Goal: Task Accomplishment & Management: Manage account settings

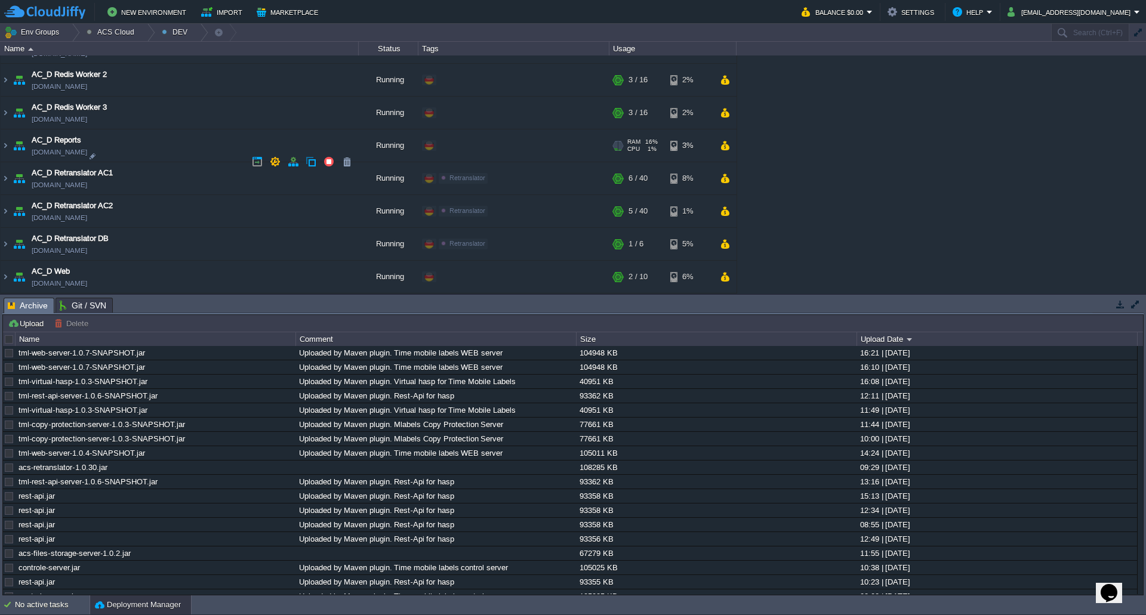
scroll to position [895, 0]
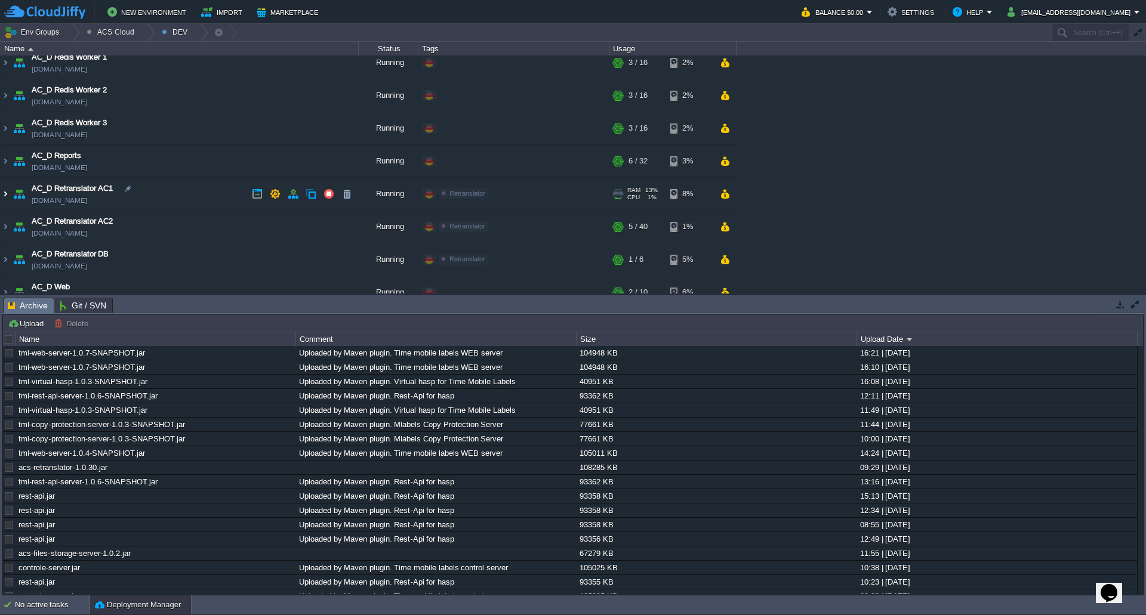
click at [4, 195] on img at bounding box center [6, 194] width 10 height 32
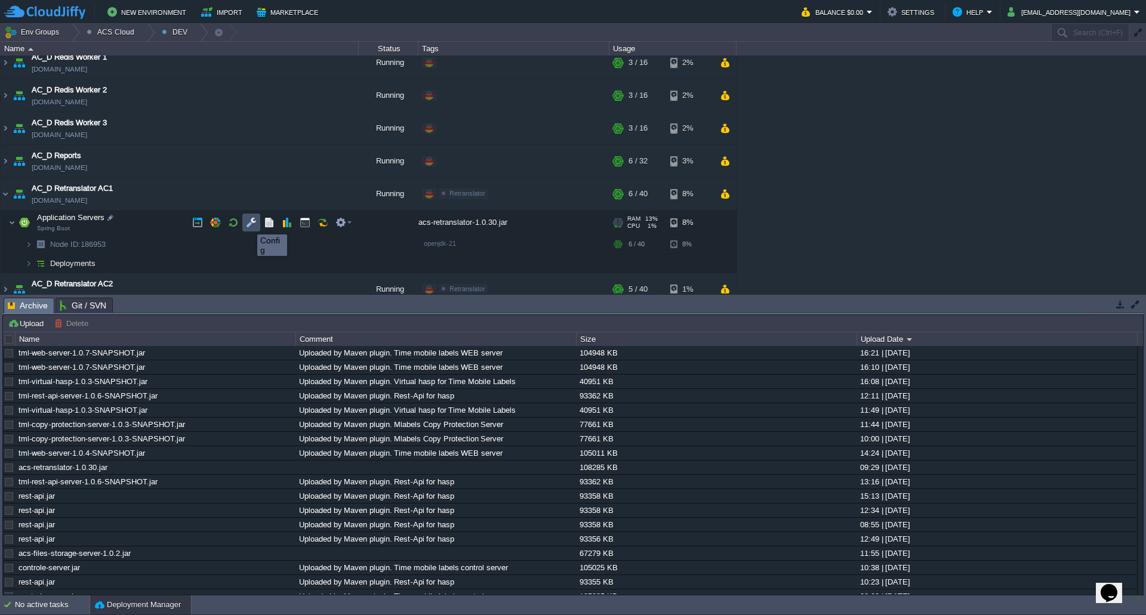
click at [249, 224] on button "button" at bounding box center [251, 222] width 11 height 11
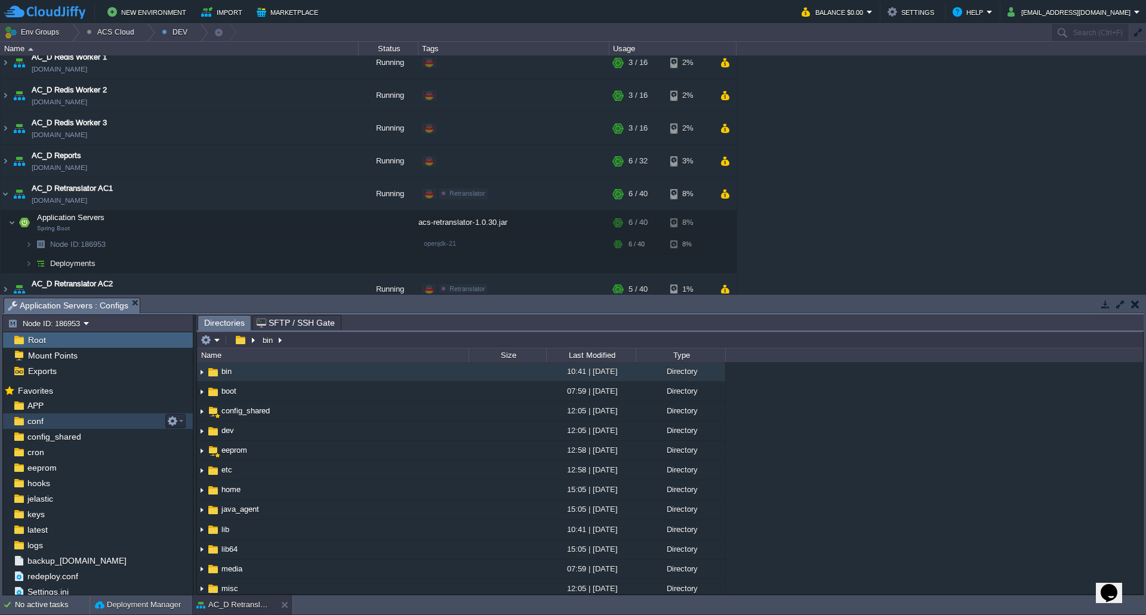
click at [84, 422] on div "conf" at bounding box center [98, 422] width 190 height 16
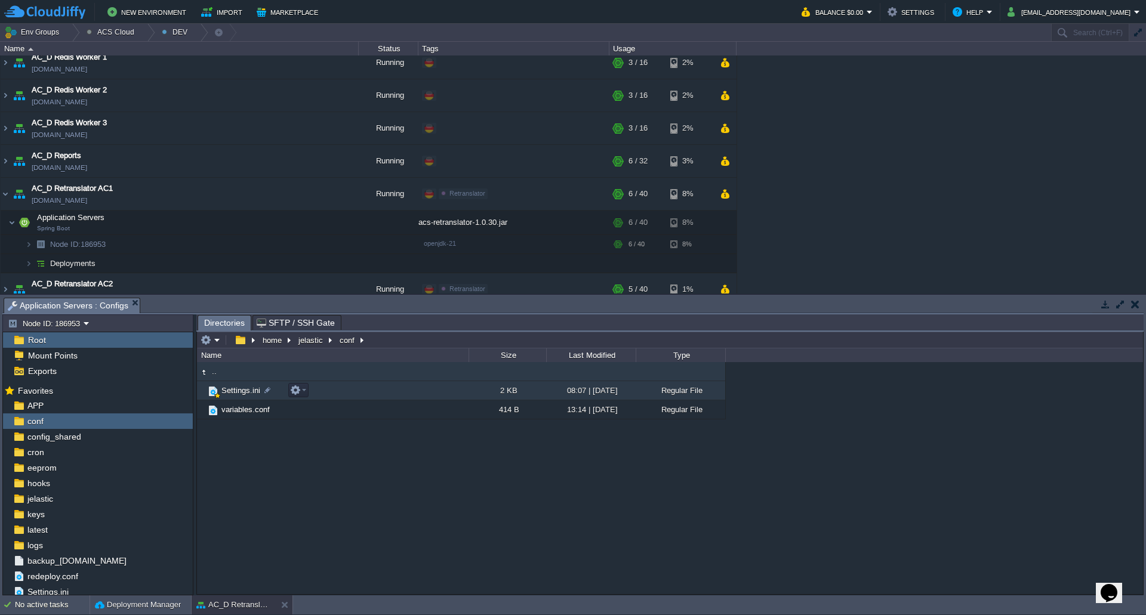
click at [227, 392] on span "Settings.ini" at bounding box center [241, 391] width 42 height 10
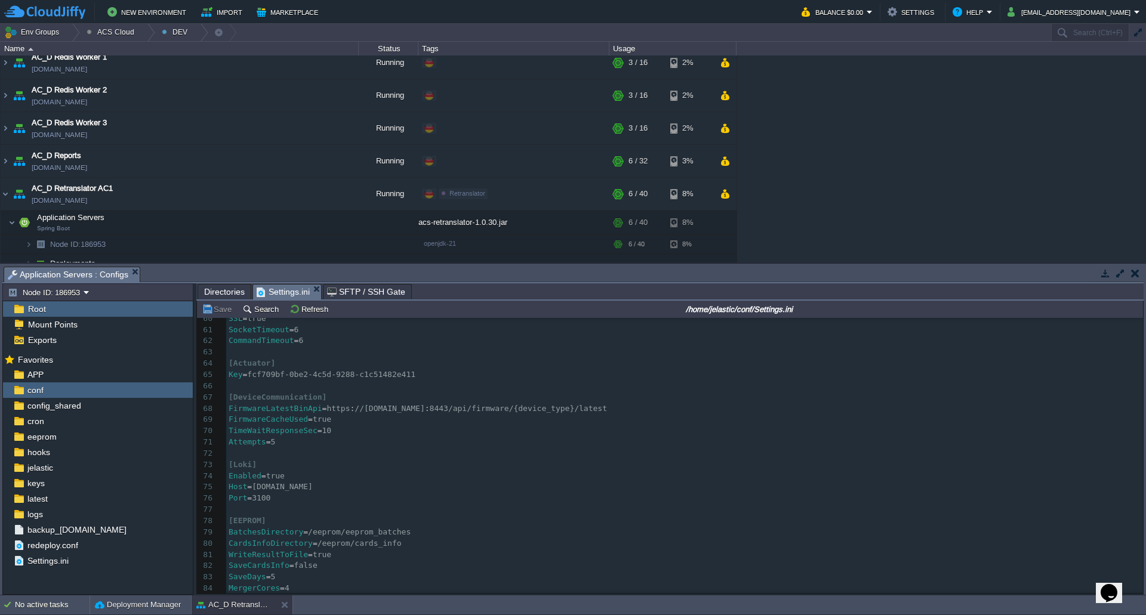
scroll to position [797, 0]
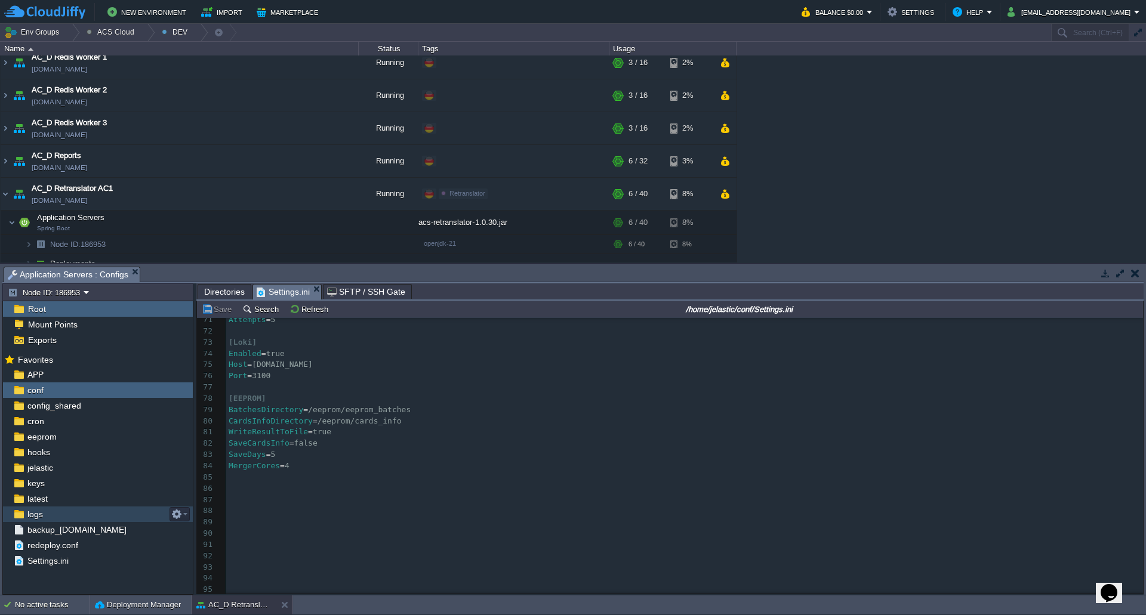
click at [88, 511] on div "logs" at bounding box center [98, 515] width 190 height 16
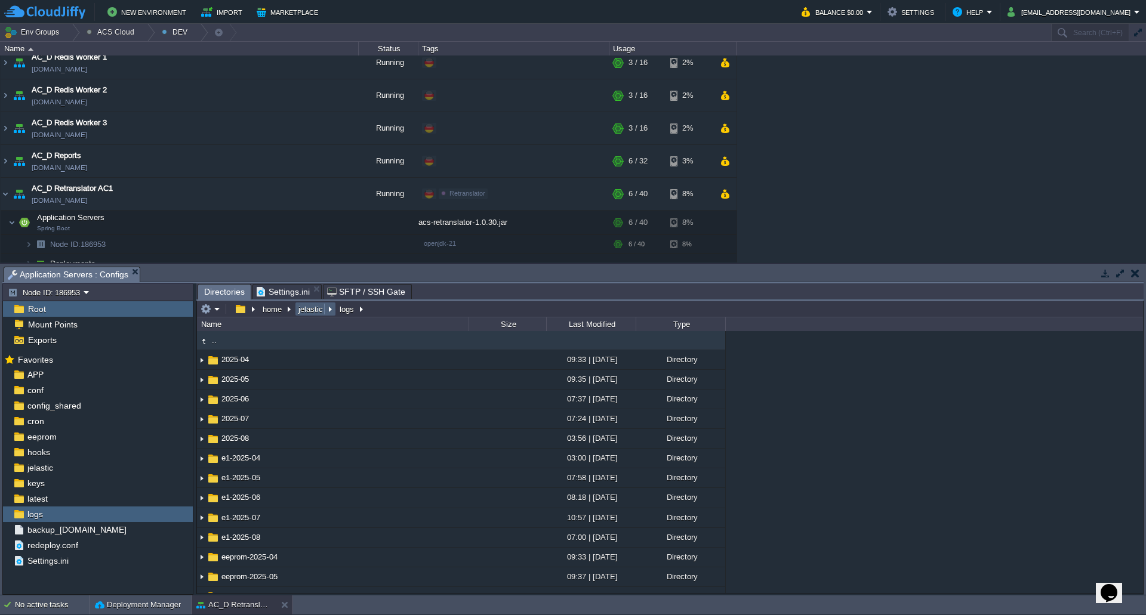
click at [312, 312] on button "jelastic" at bounding box center [311, 309] width 29 height 11
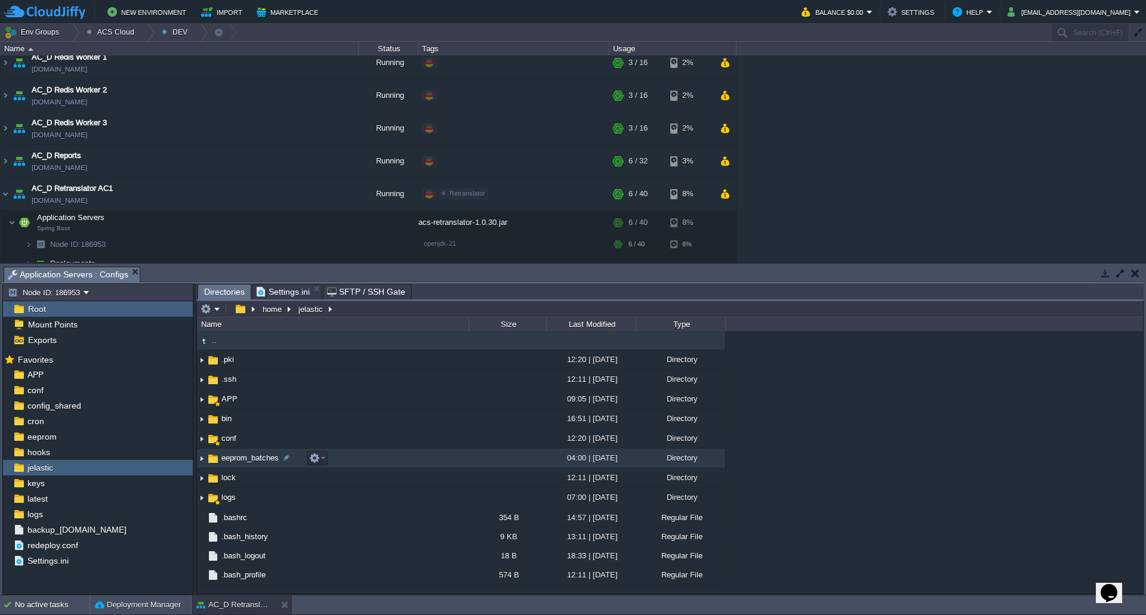
click at [255, 460] on span "eeprom_batches" at bounding box center [250, 458] width 61 height 10
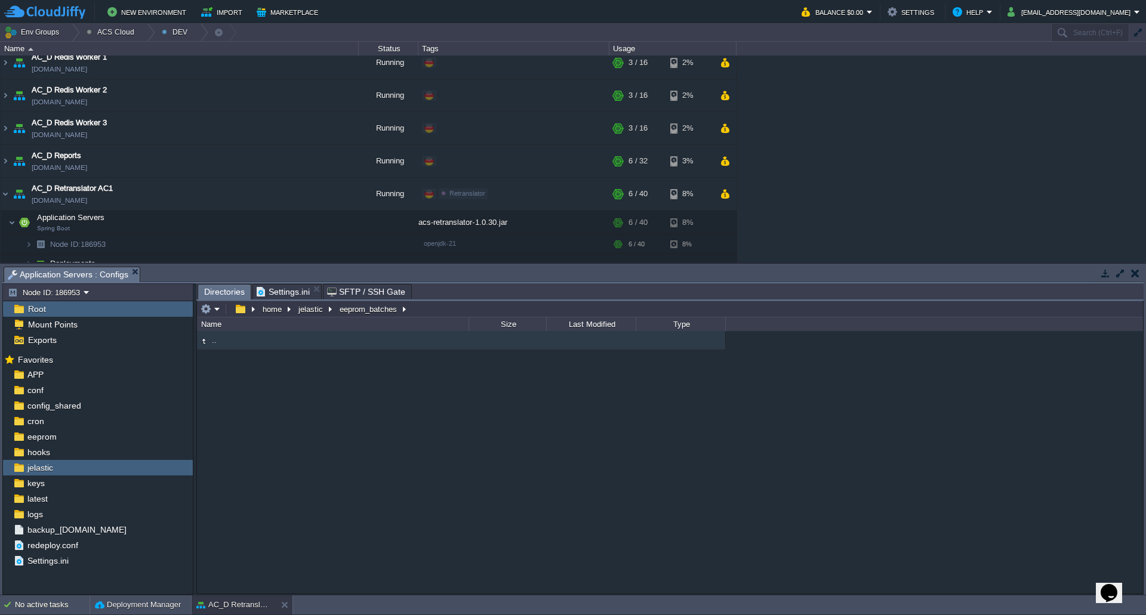
type input "/home/jelastic/eeprom_batches"
click at [448, 310] on input "/home/jelastic/eeprom_batches" at bounding box center [670, 309] width 946 height 17
click at [291, 295] on span "Settings.ini" at bounding box center [283, 292] width 53 height 14
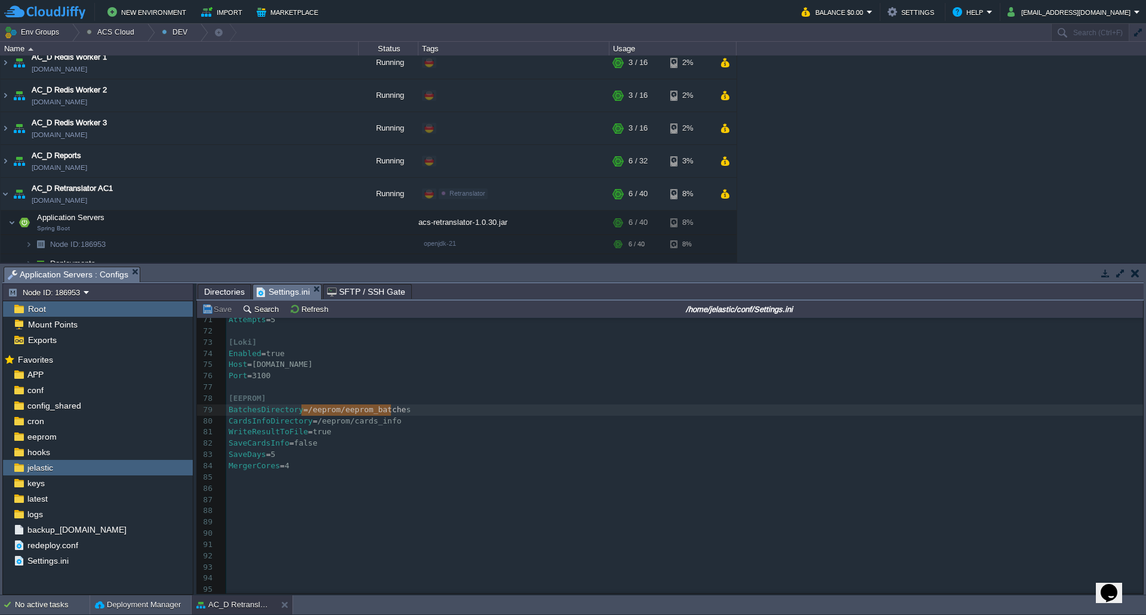
type textarea "/eeprom/eeprom_batches"
drag, startPoint x: 302, startPoint y: 408, endPoint x: 396, endPoint y: 409, distance: 94.3
click at [216, 311] on button "Save" at bounding box center [218, 309] width 33 height 11
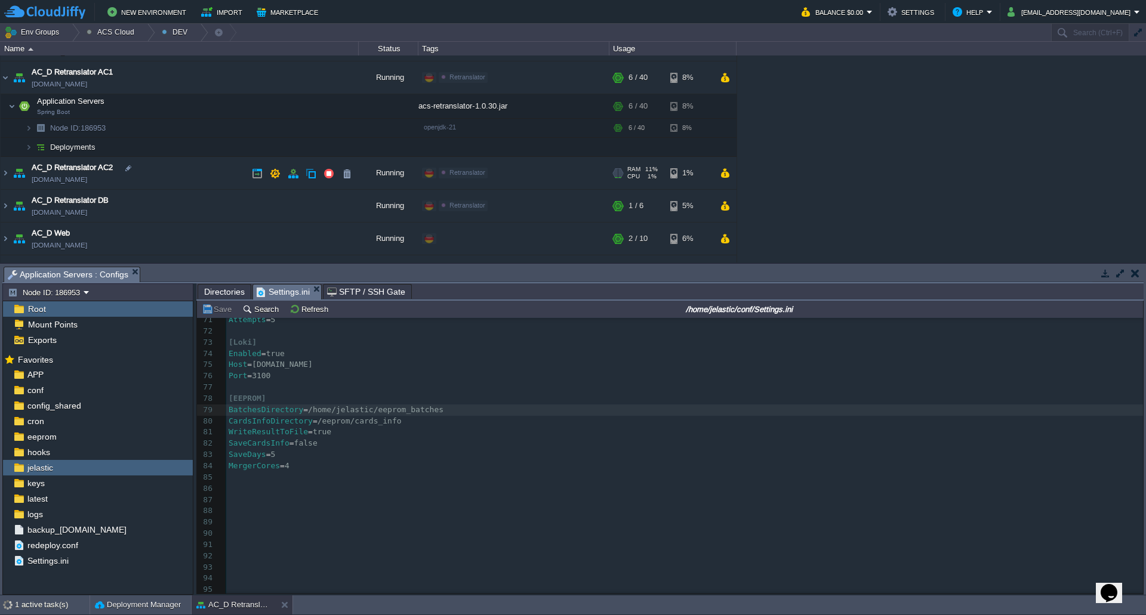
scroll to position [1015, 0]
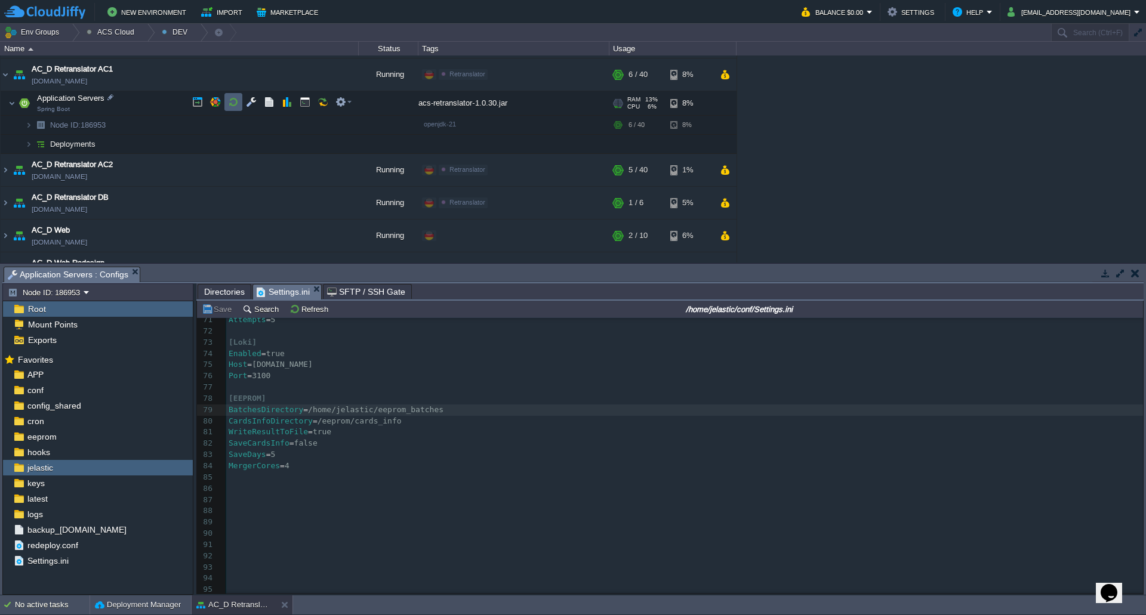
click at [241, 100] on td at bounding box center [233, 102] width 18 height 18
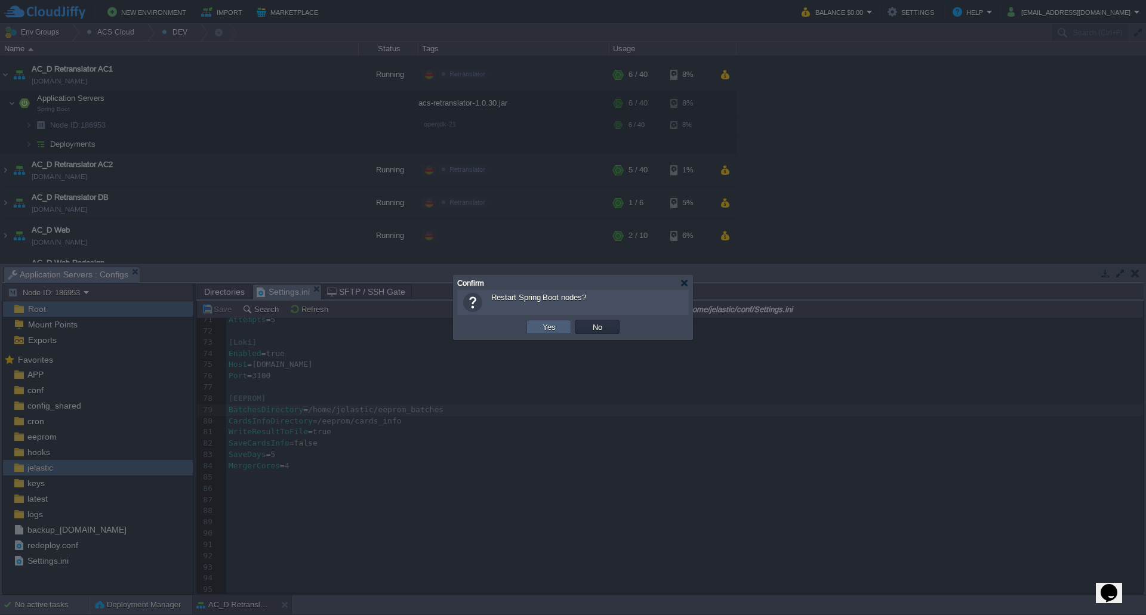
click at [545, 327] on button "Yes" at bounding box center [549, 327] width 20 height 11
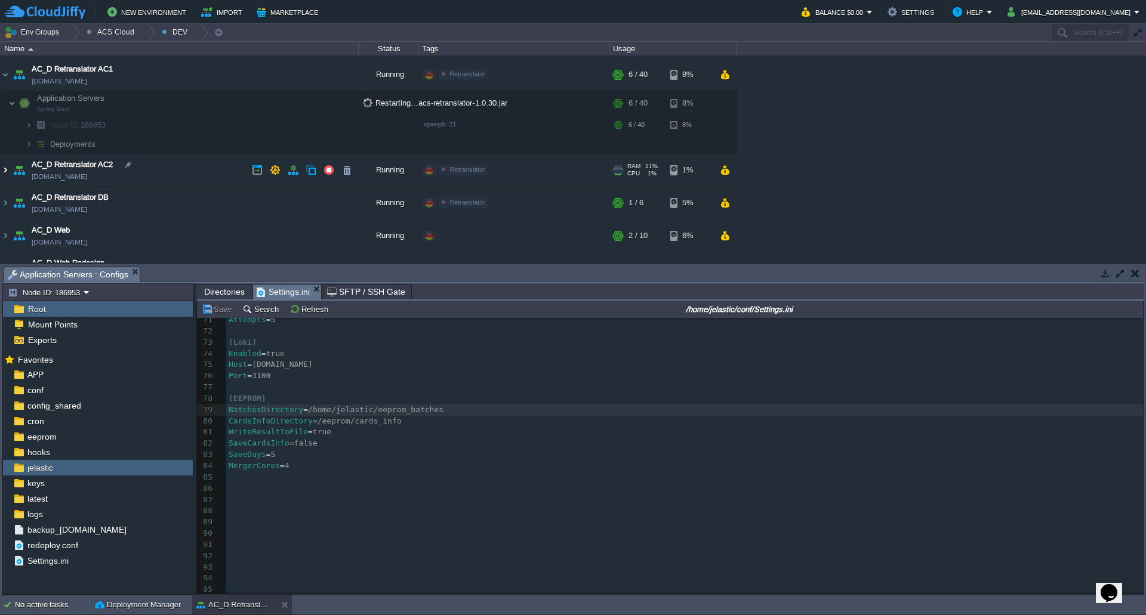
click at [2, 171] on img at bounding box center [6, 170] width 10 height 32
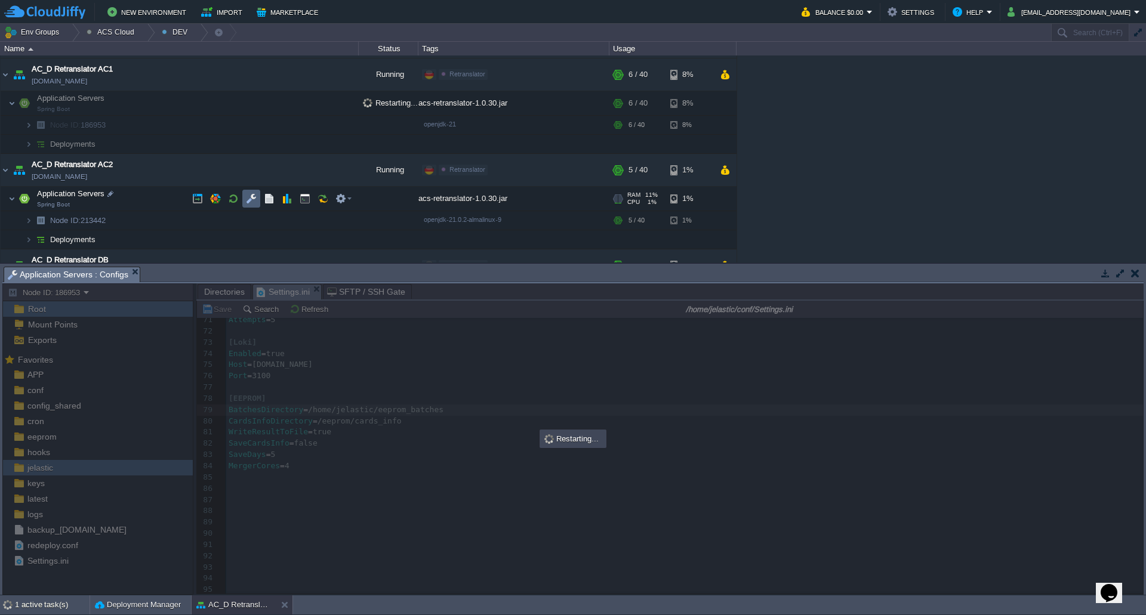
click at [252, 197] on button "button" at bounding box center [251, 198] width 11 height 11
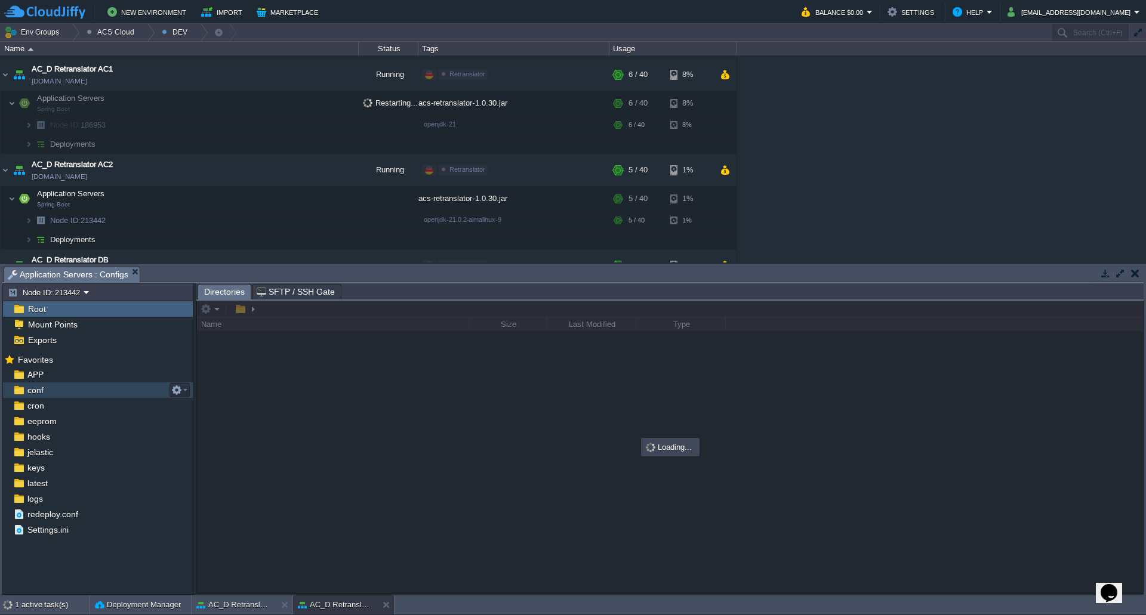
click at [49, 389] on div "conf" at bounding box center [98, 391] width 190 height 16
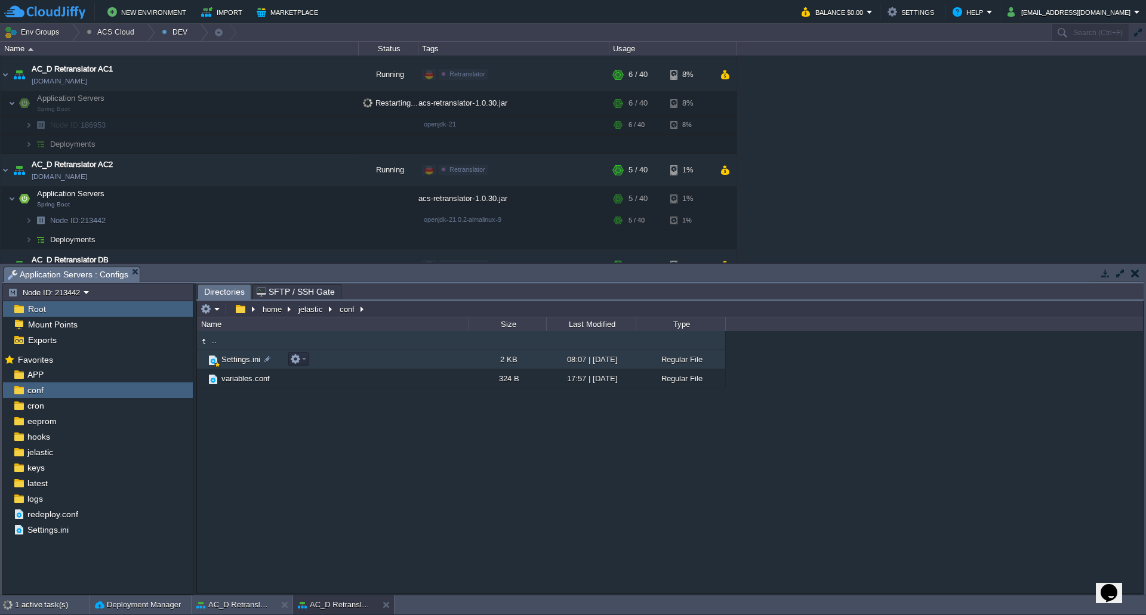
click at [245, 361] on span "Settings.ini" at bounding box center [241, 360] width 42 height 10
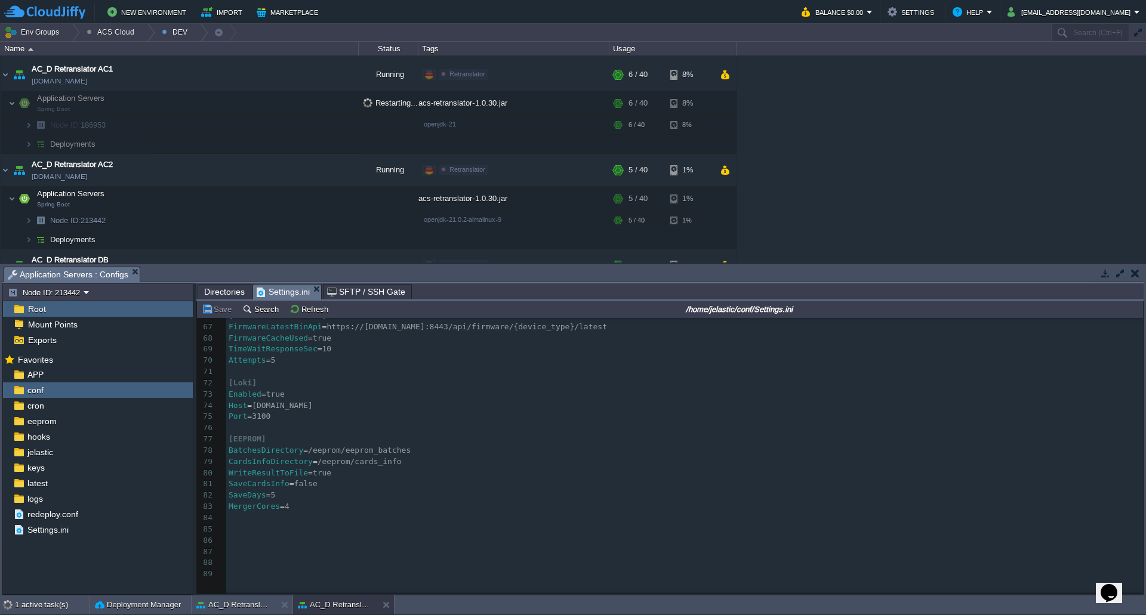
scroll to position [774, 0]
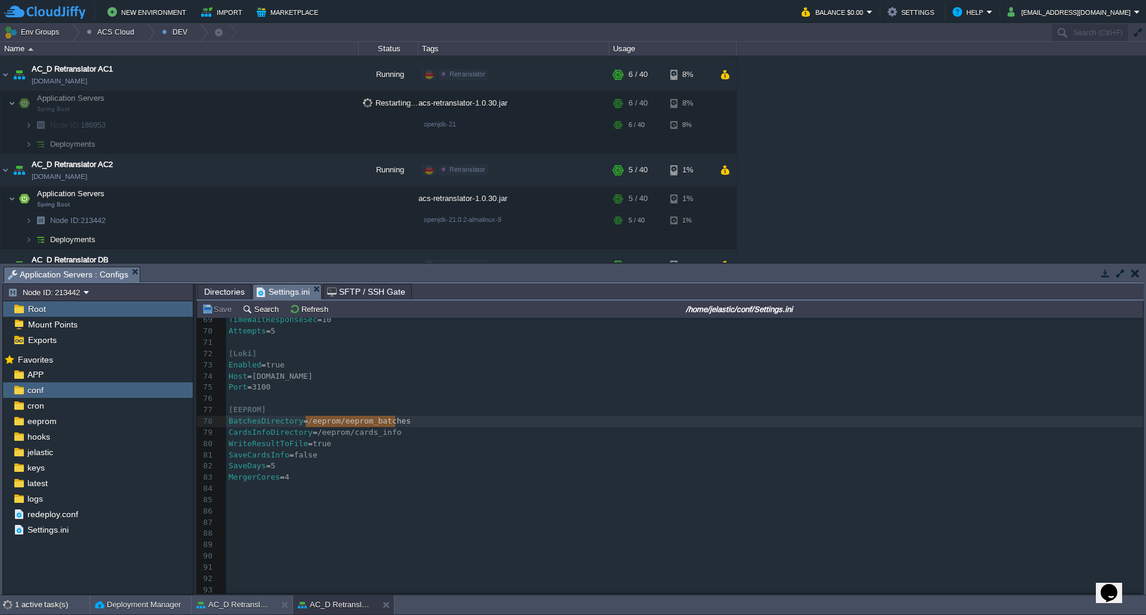
type textarea "/eeprom/eeprom_batches"
drag, startPoint x: 396, startPoint y: 416, endPoint x: 303, endPoint y: 418, distance: 93.1
click at [216, 311] on button "Save" at bounding box center [218, 309] width 33 height 11
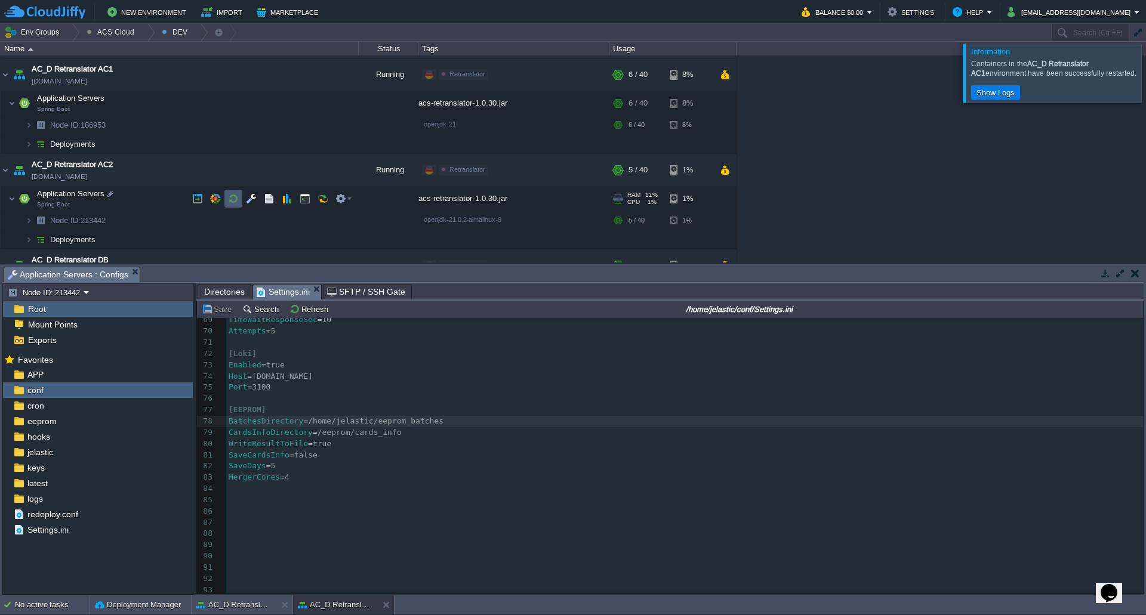
click at [230, 199] on button "button" at bounding box center [233, 198] width 11 height 11
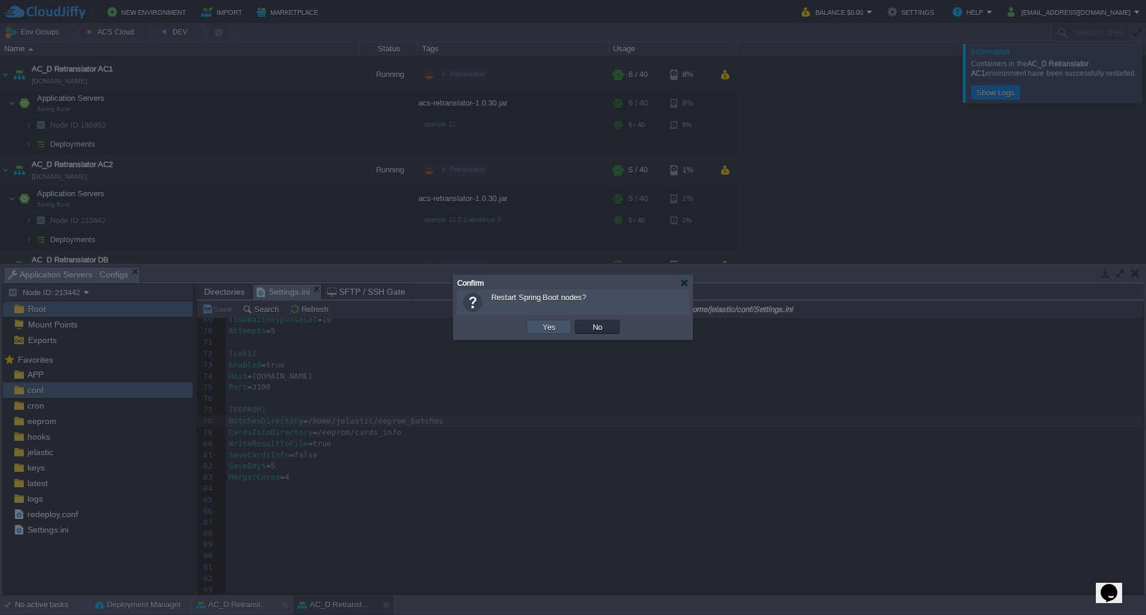
click at [557, 328] on button "Yes" at bounding box center [549, 327] width 20 height 11
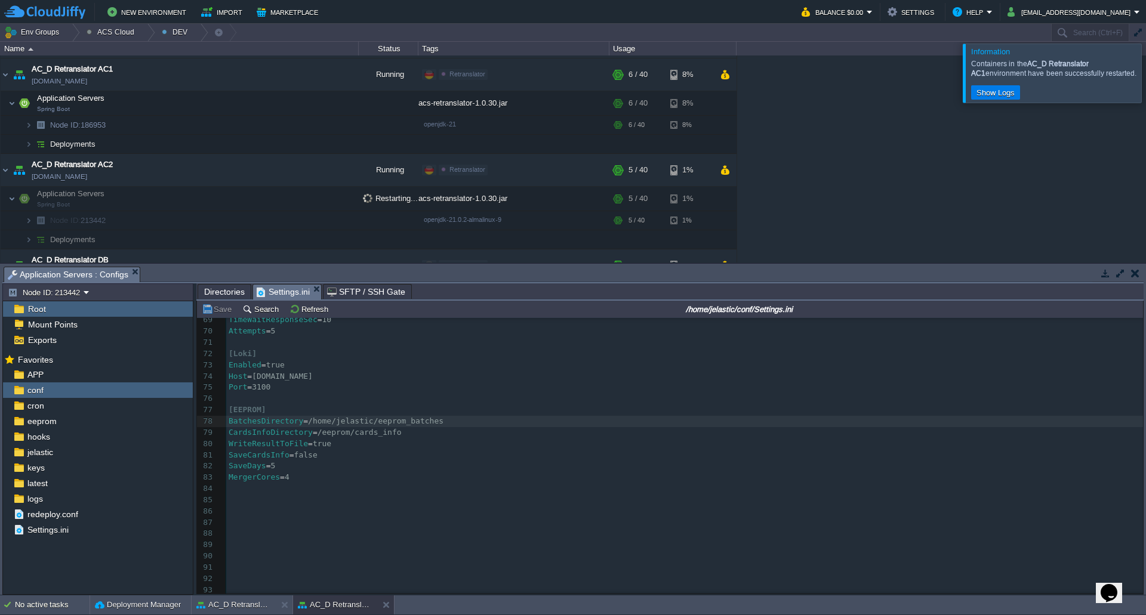
click at [1145, 75] on div at bounding box center [1160, 73] width 0 height 58
click at [1145, 73] on div at bounding box center [1160, 73] width 0 height 58
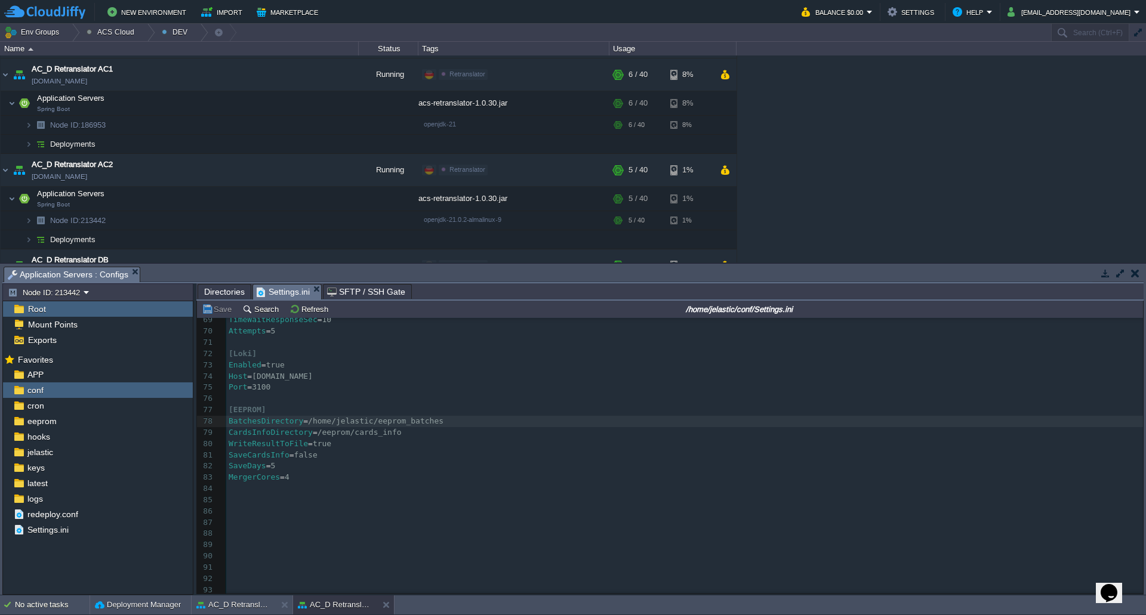
click at [388, 431] on div "xxxxxxxxxx [ Logging ] 46 Username = root 47 Password = [SECURITY_DATA] 48 ​ 49…" at bounding box center [684, 326] width 917 height 540
click at [339, 443] on pre "WriteResultToFile = true" at bounding box center [684, 444] width 917 height 11
click at [332, 452] on pre "SaveCardsInfo = false" at bounding box center [684, 455] width 917 height 11
click at [325, 472] on pre "MergerCores = 4" at bounding box center [684, 477] width 917 height 11
click at [323, 472] on pre "MergerCores = 4" at bounding box center [684, 477] width 917 height 11
